Goal: Find specific fact: Find specific fact

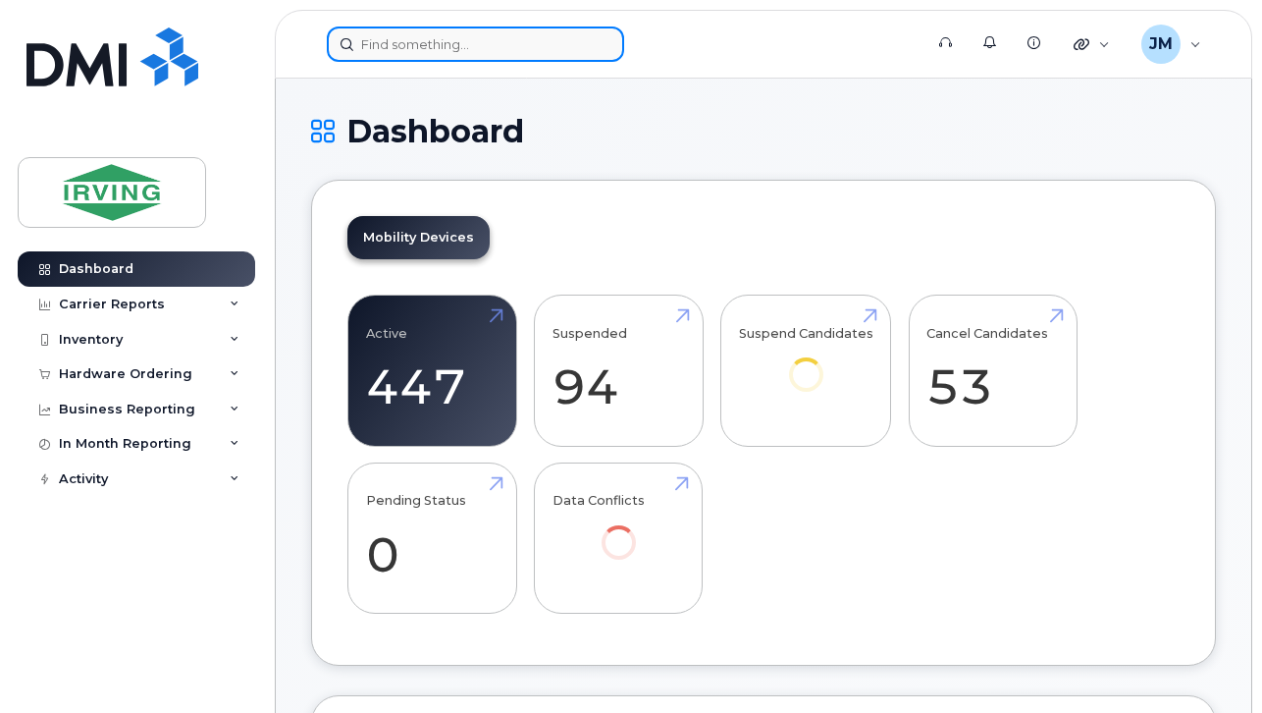
click at [453, 47] on input at bounding box center [475, 44] width 297 height 35
paste input "G9U1W8SF4NKH"
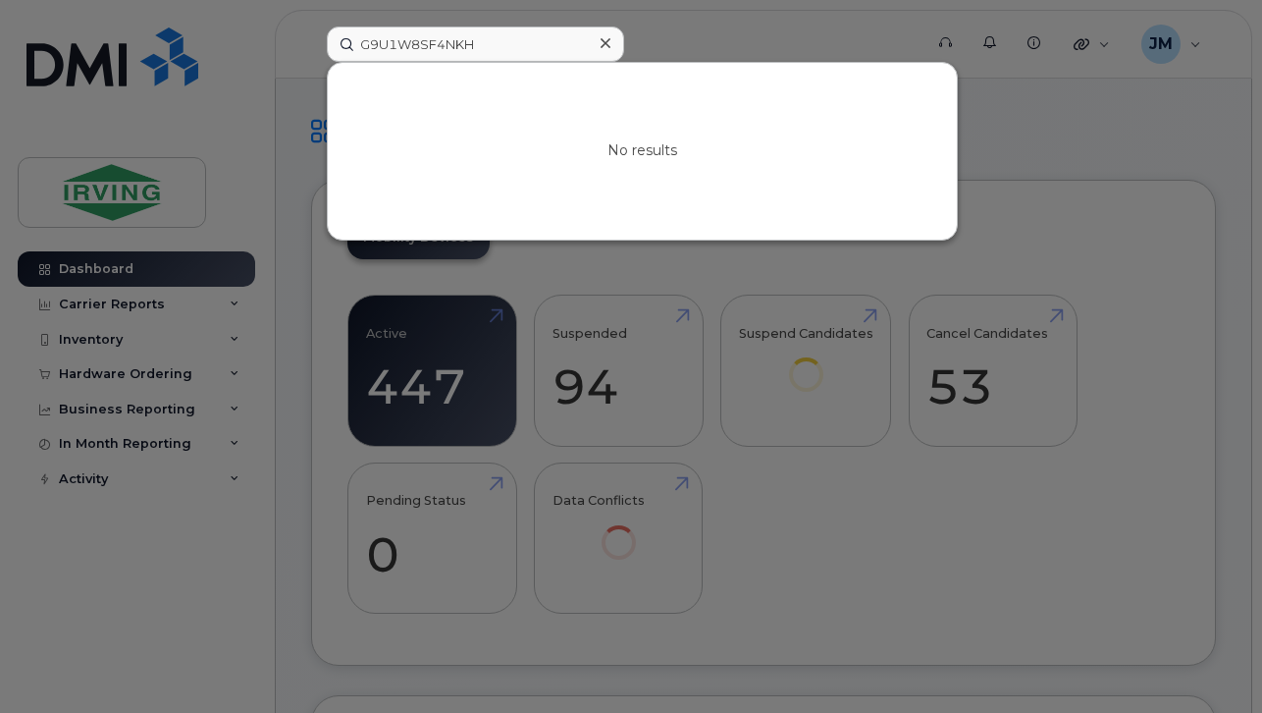
click at [697, 36] on div at bounding box center [631, 356] width 1262 height 713
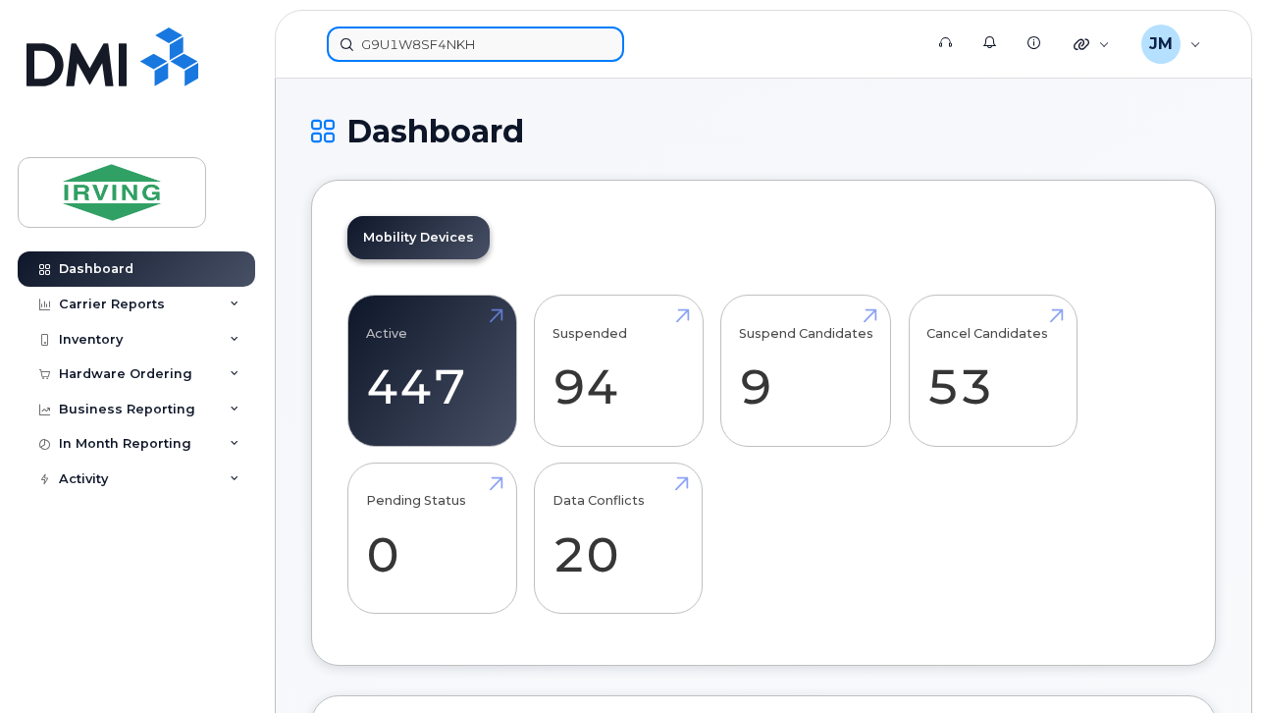
click at [417, 50] on input "G9U1W8SF4NKH" at bounding box center [475, 44] width 297 height 35
paste input "5066510551"
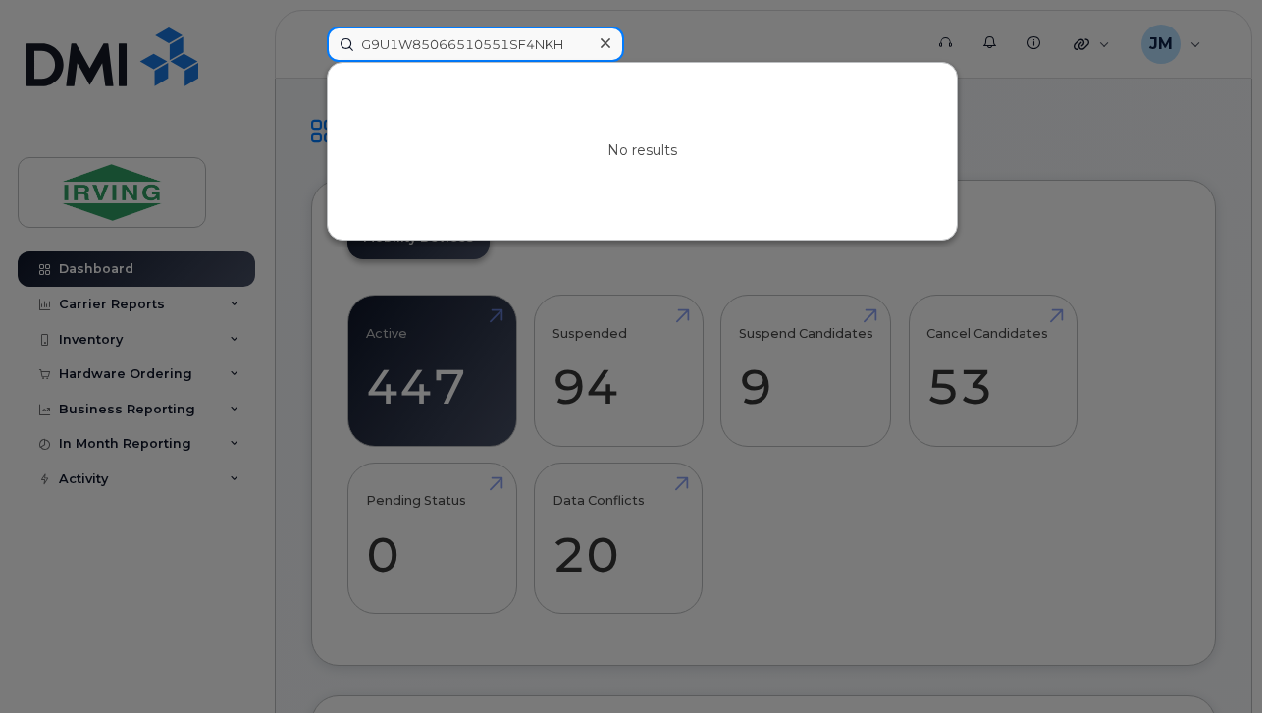
drag, startPoint x: 582, startPoint y: 38, endPoint x: 160, endPoint y: 41, distance: 422.0
click at [311, 44] on div "G9U1W85066510551SF4NKH No results" at bounding box center [618, 44] width 614 height 35
paste input "5066510551"
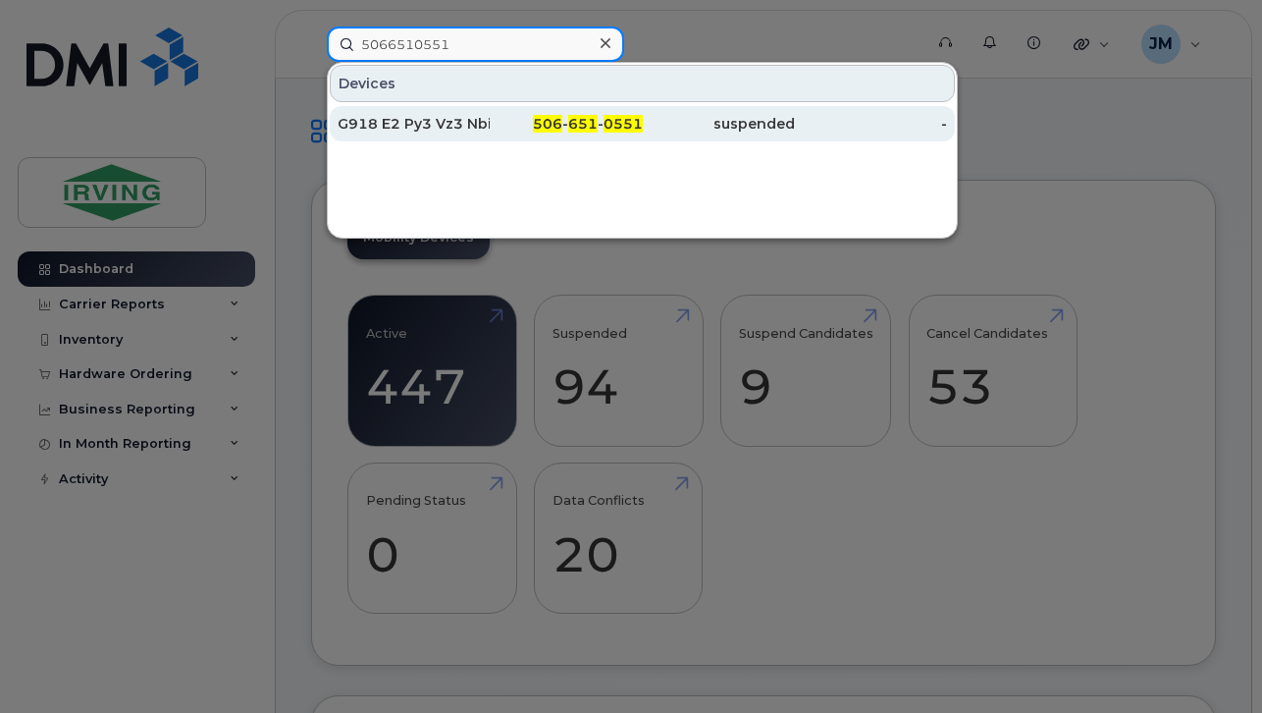
type input "5066510551"
click at [498, 131] on div "506 - 651 - 0551" at bounding box center [566, 124] width 152 height 20
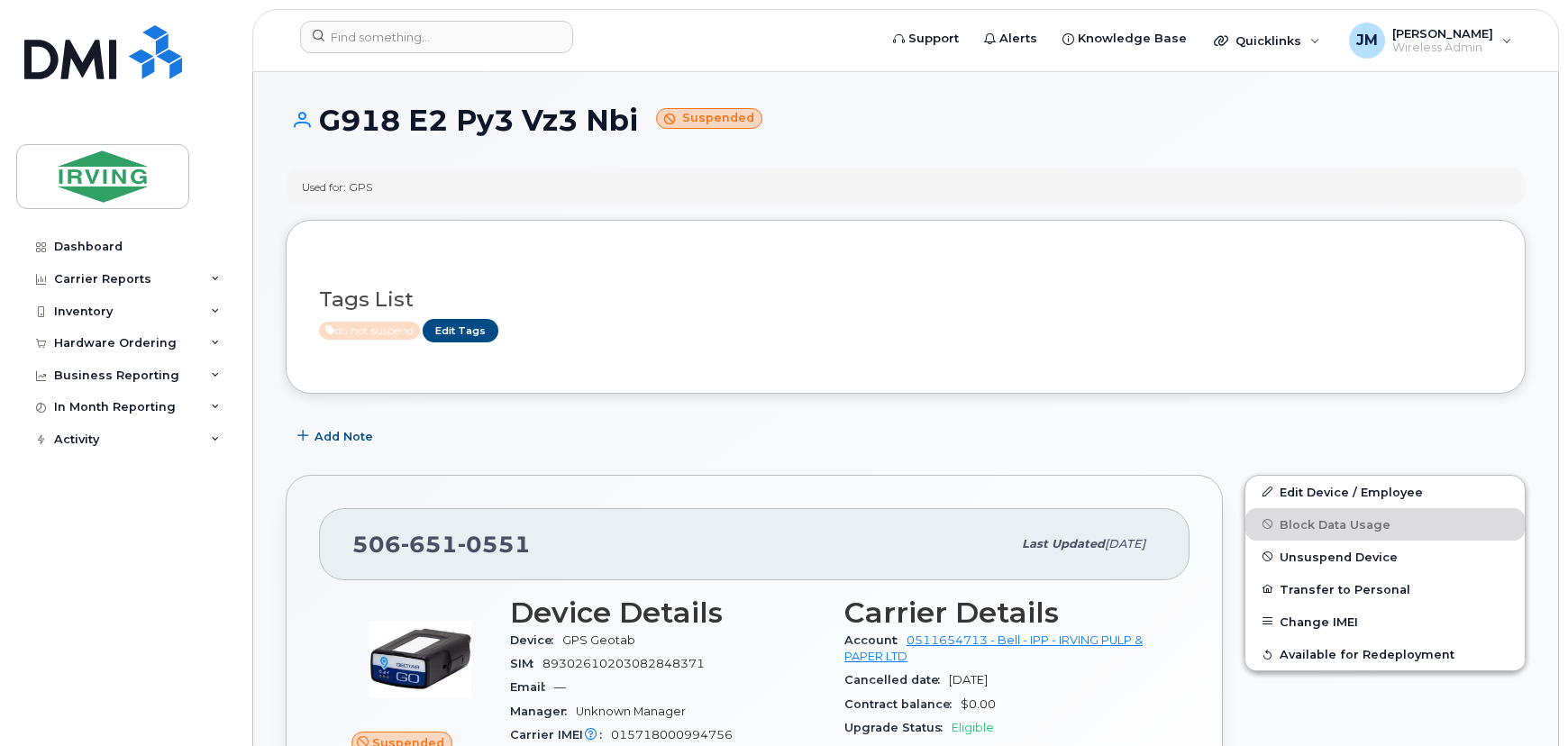
drag, startPoint x: 322, startPoint y: 122, endPoint x: 638, endPoint y: 120, distance: 316.0
click at [638, 120] on h1 "G918 E2 Py3 Vz3 Nbi Suspended" at bounding box center [905, 120] width 1240 height 31
copy h1 "G918 E2 Py3 Vz3 Nbi"
drag, startPoint x: 377, startPoint y: 185, endPoint x: 303, endPoint y: 192, distance: 74.3
click at [303, 192] on div "Used for: GPS" at bounding box center [905, 187] width 1240 height 37
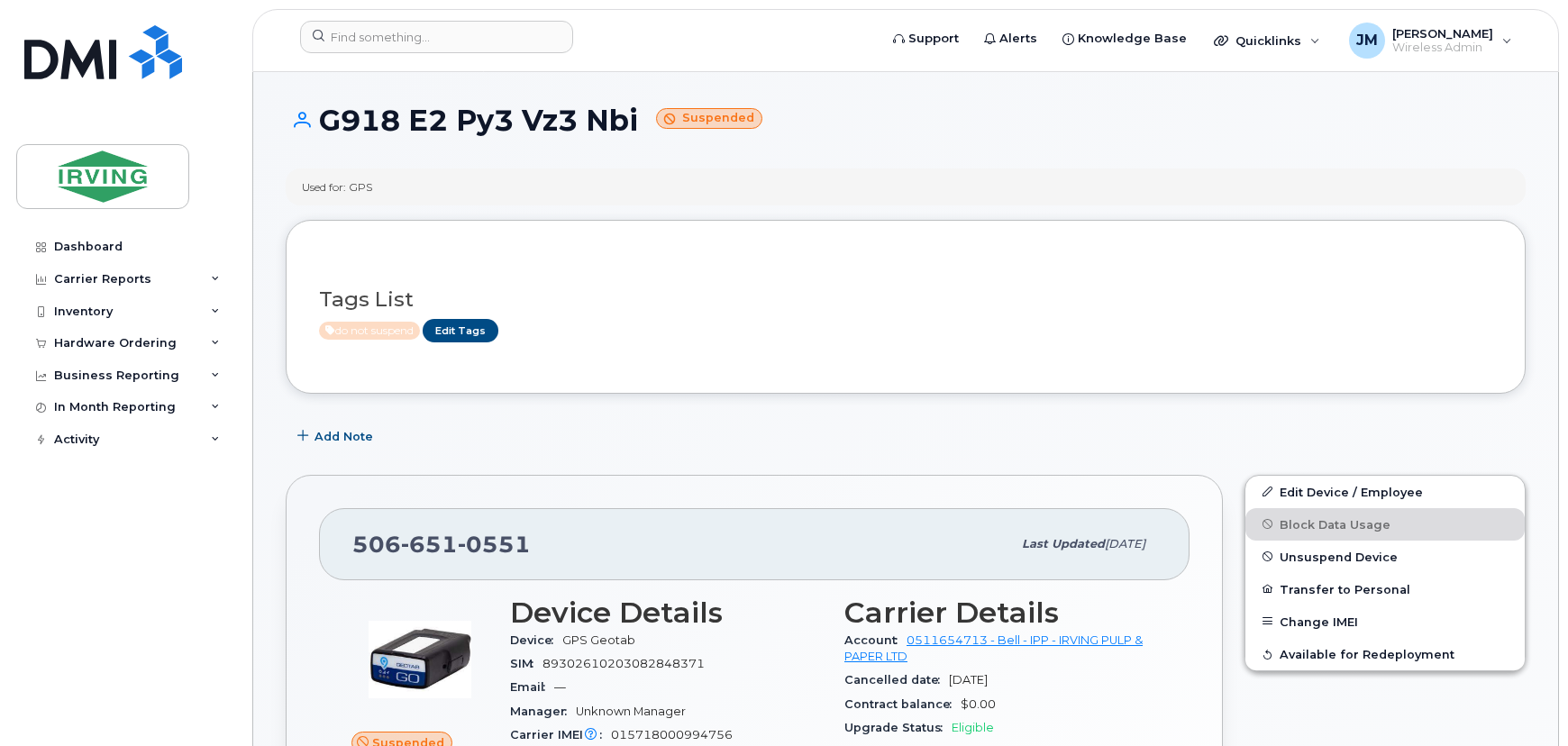
copy div "Used for: GPS"
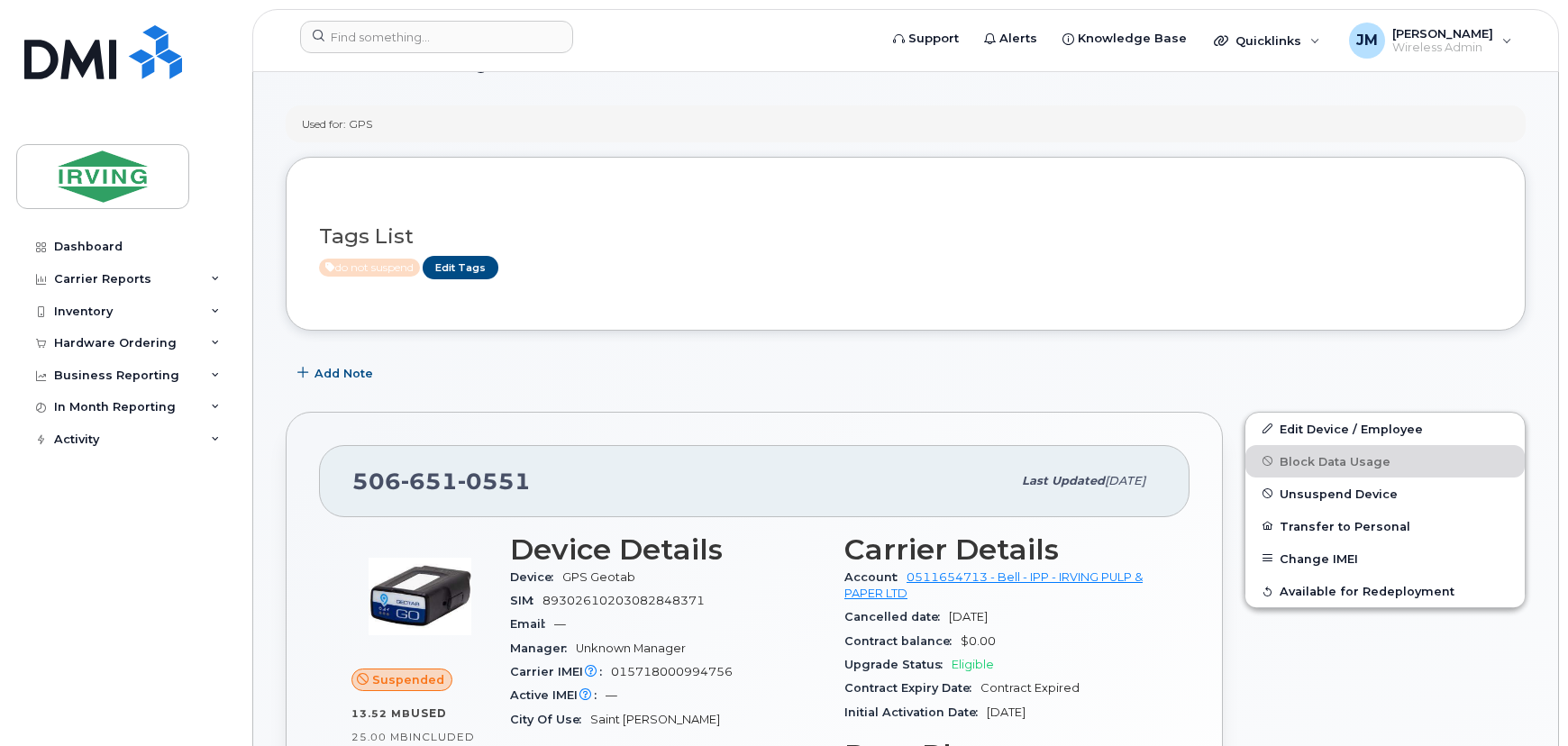
scroll to position [81, 0]
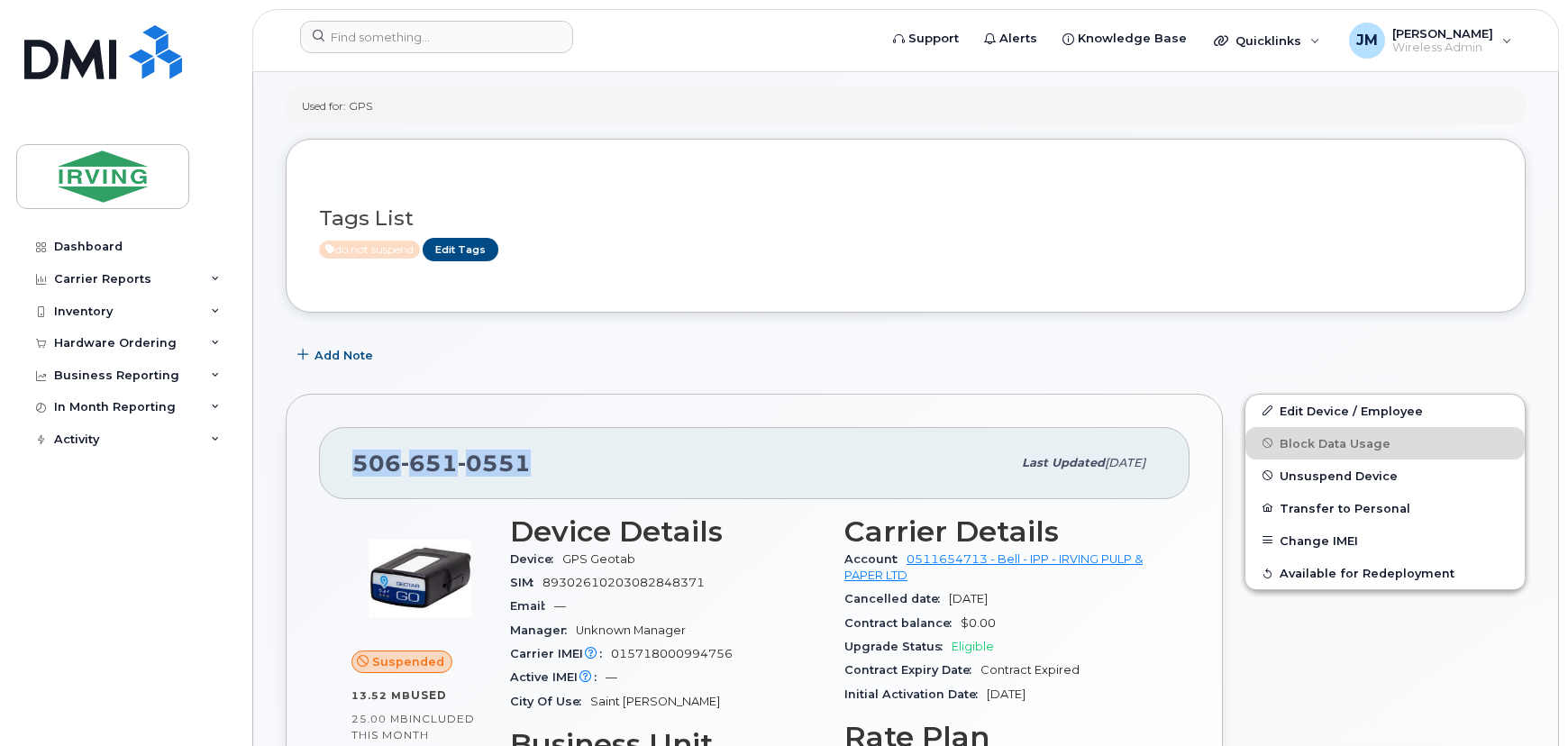
drag, startPoint x: 538, startPoint y: 458, endPoint x: 347, endPoint y: 465, distance: 191.1
click at [347, 465] on div "[PHONE_NUMBER] Last updated [DATE]" at bounding box center [754, 462] width 870 height 72
copy span "[PHONE_NUMBER]"
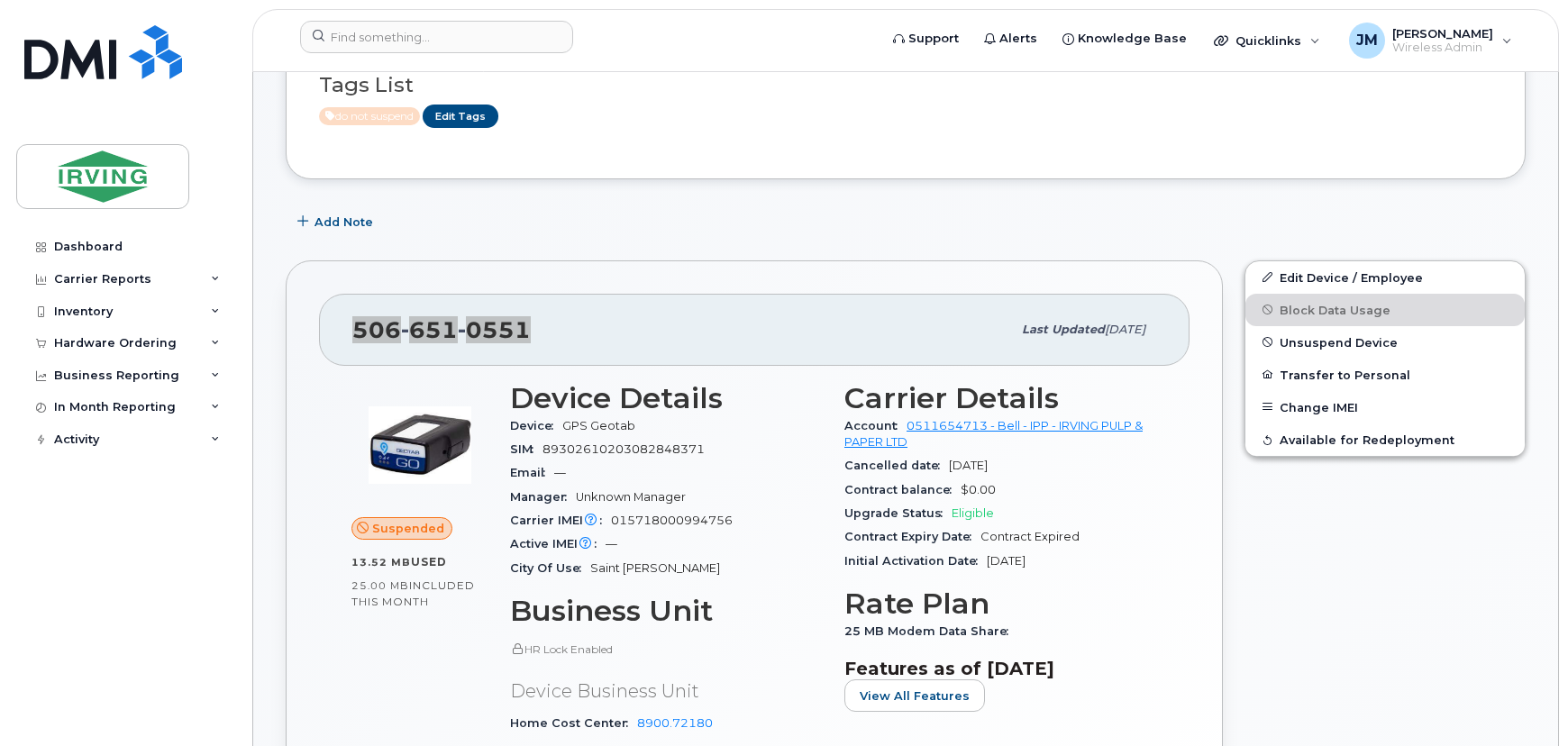
scroll to position [245, 0]
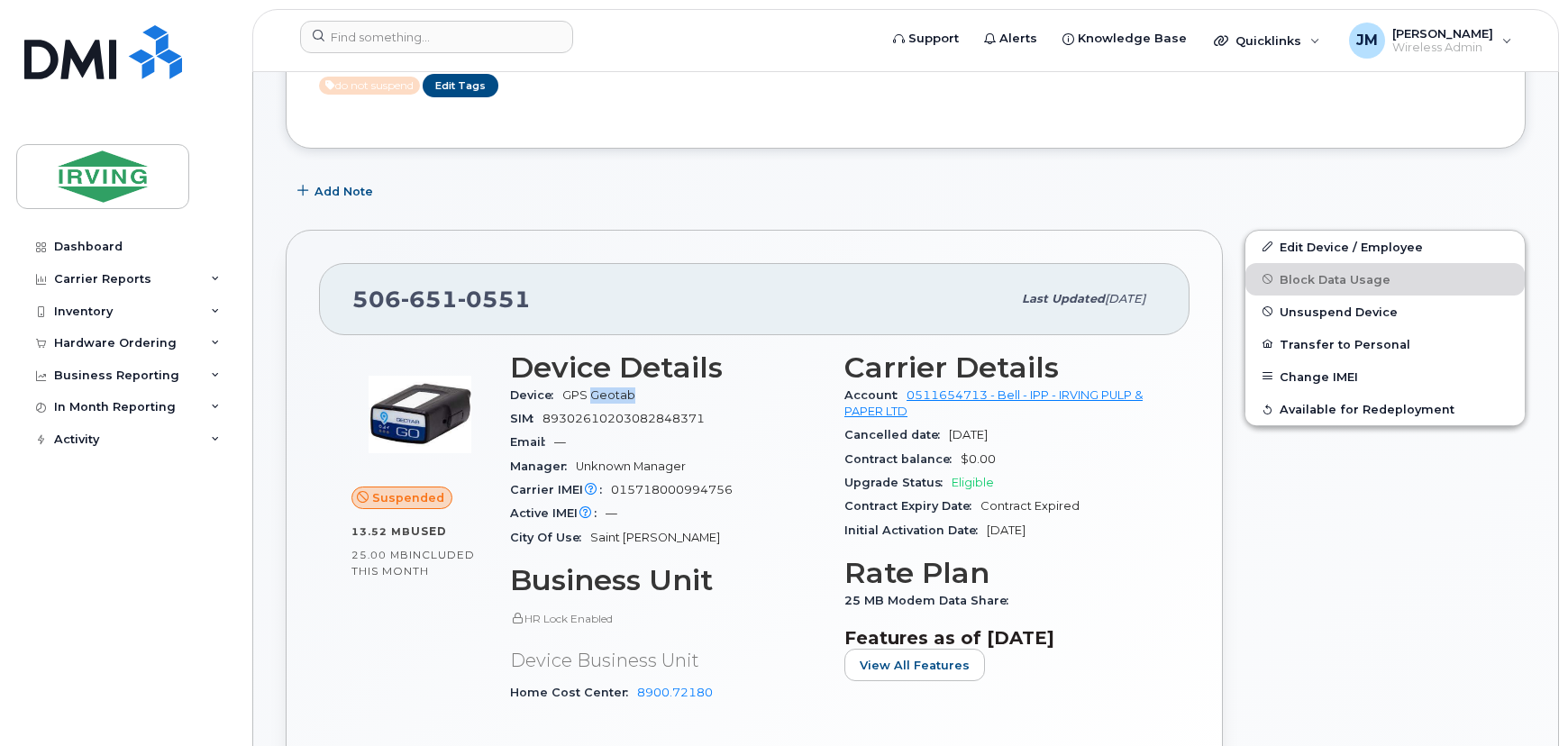
drag, startPoint x: 636, startPoint y: 397, endPoint x: 590, endPoint y: 400, distance: 46.1
click at [590, 400] on span "GPS Geotab" at bounding box center [601, 395] width 80 height 14
copy span "Geotab"
drag, startPoint x: 711, startPoint y: 418, endPoint x: 509, endPoint y: 423, distance: 202.1
click at [509, 423] on div "Device Details Device GPS Geotab SIM [TECHNICAL_ID] Email — Manager Unknown Man…" at bounding box center [666, 535] width 334 height 389
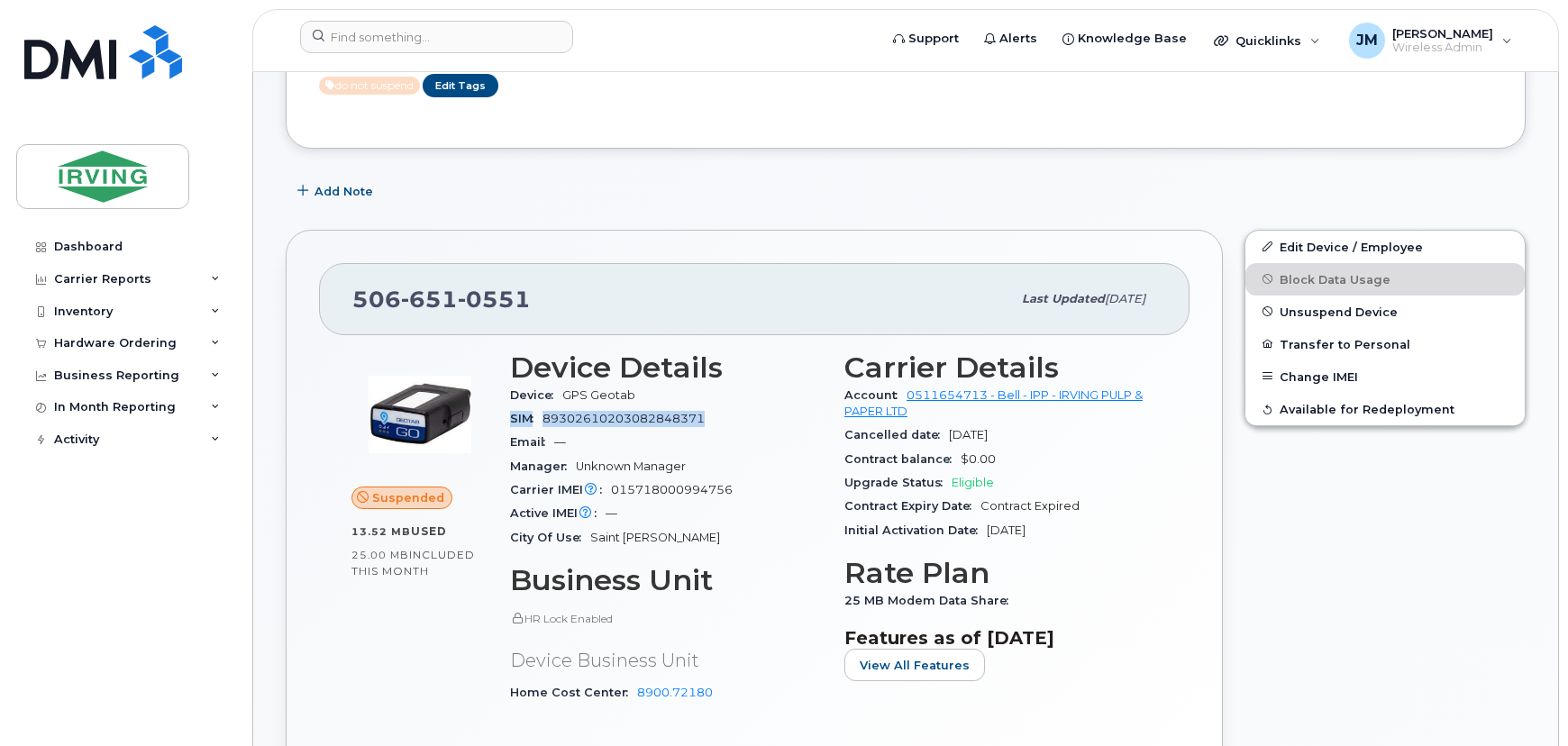
copy div "SIM [TECHNICAL_ID]"
drag, startPoint x: 938, startPoint y: 414, endPoint x: 842, endPoint y: 393, distance: 98.3
click at [842, 393] on div "Carrier Details Account 0511654713 - Bell - IPP - IRVING PULP & PAPER LTD Cance…" at bounding box center [1001, 535] width 334 height 389
copy div "Account 0511654713 - Bell - IPP - IRVING PULP & PAPER LTD"
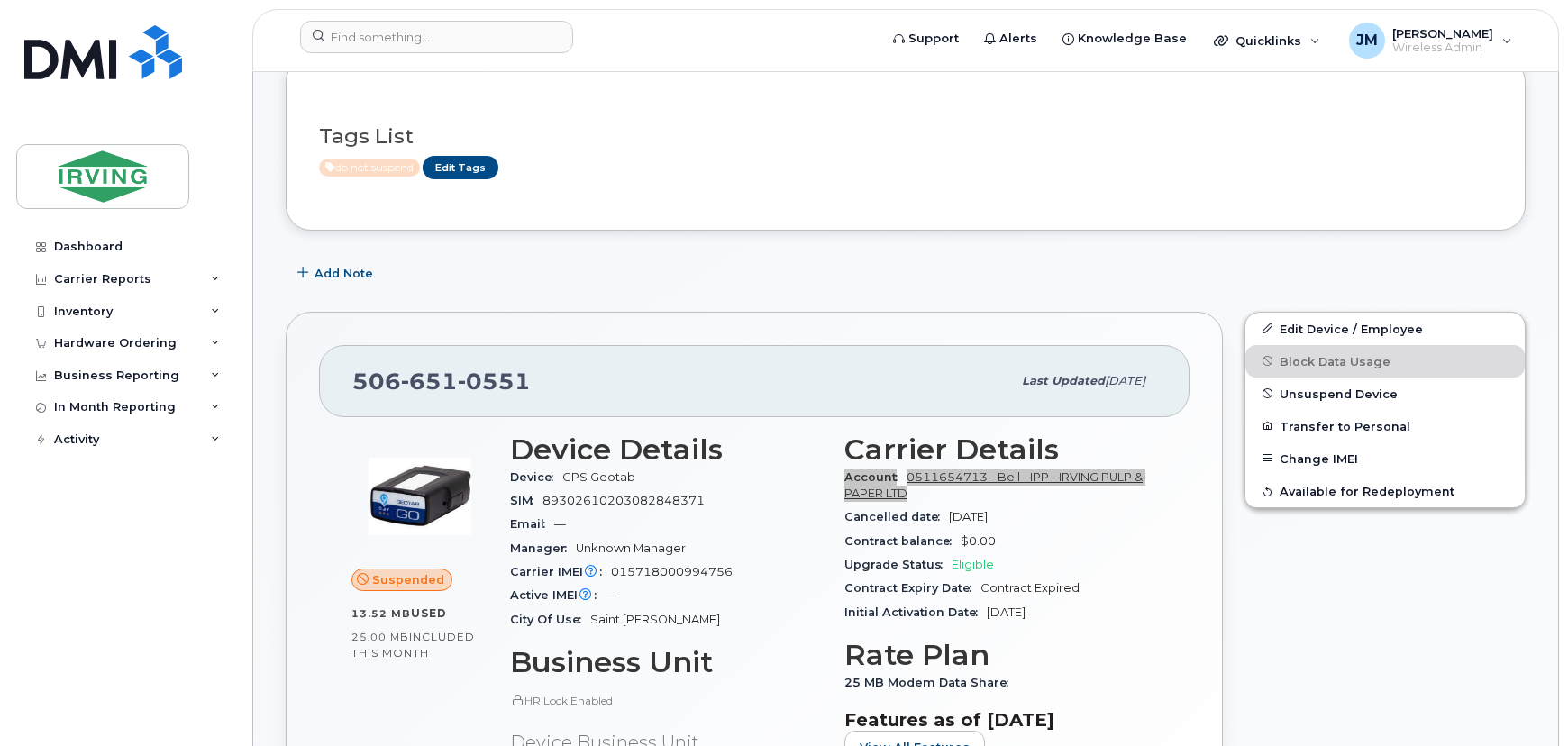
scroll to position [0, 0]
